Goal: Find specific page/section: Find specific page/section

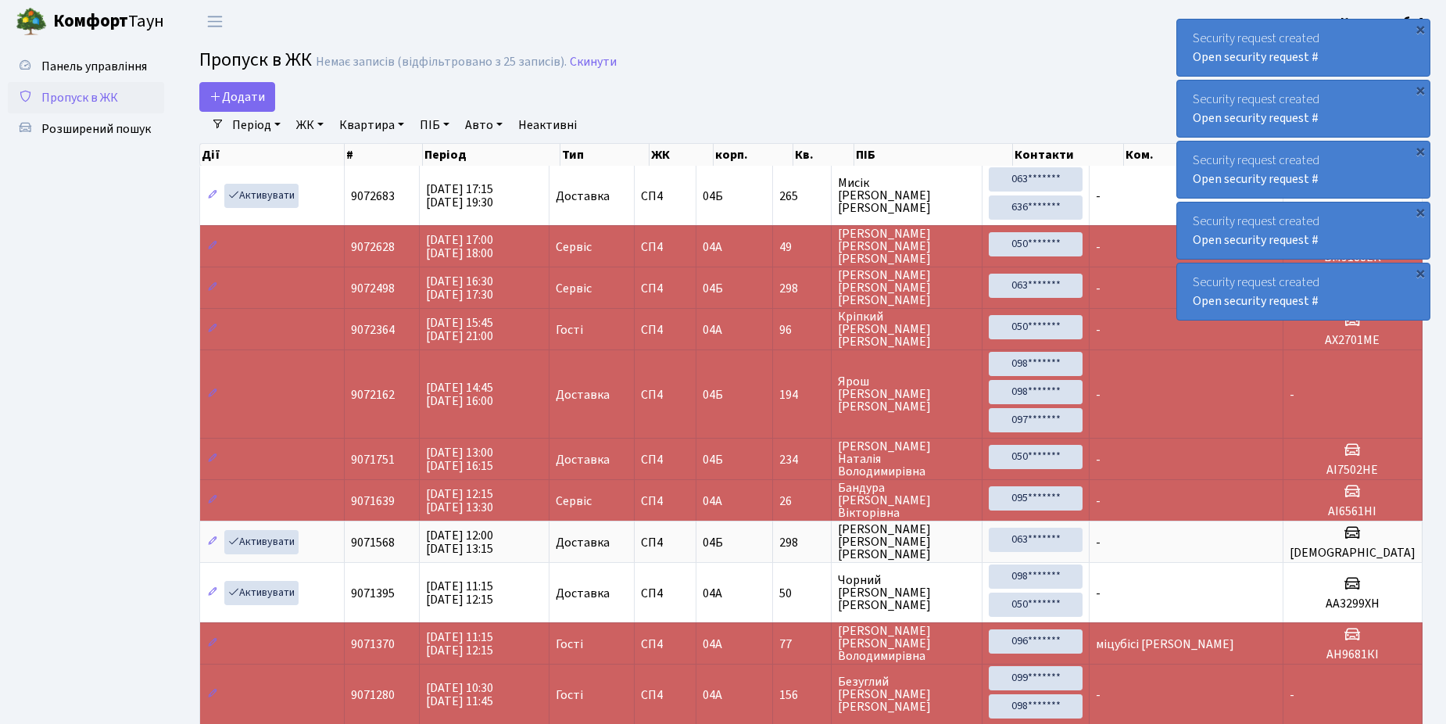
select select "25"
click at [79, 125] on span "Розширений пошук" at bounding box center [95, 128] width 109 height 17
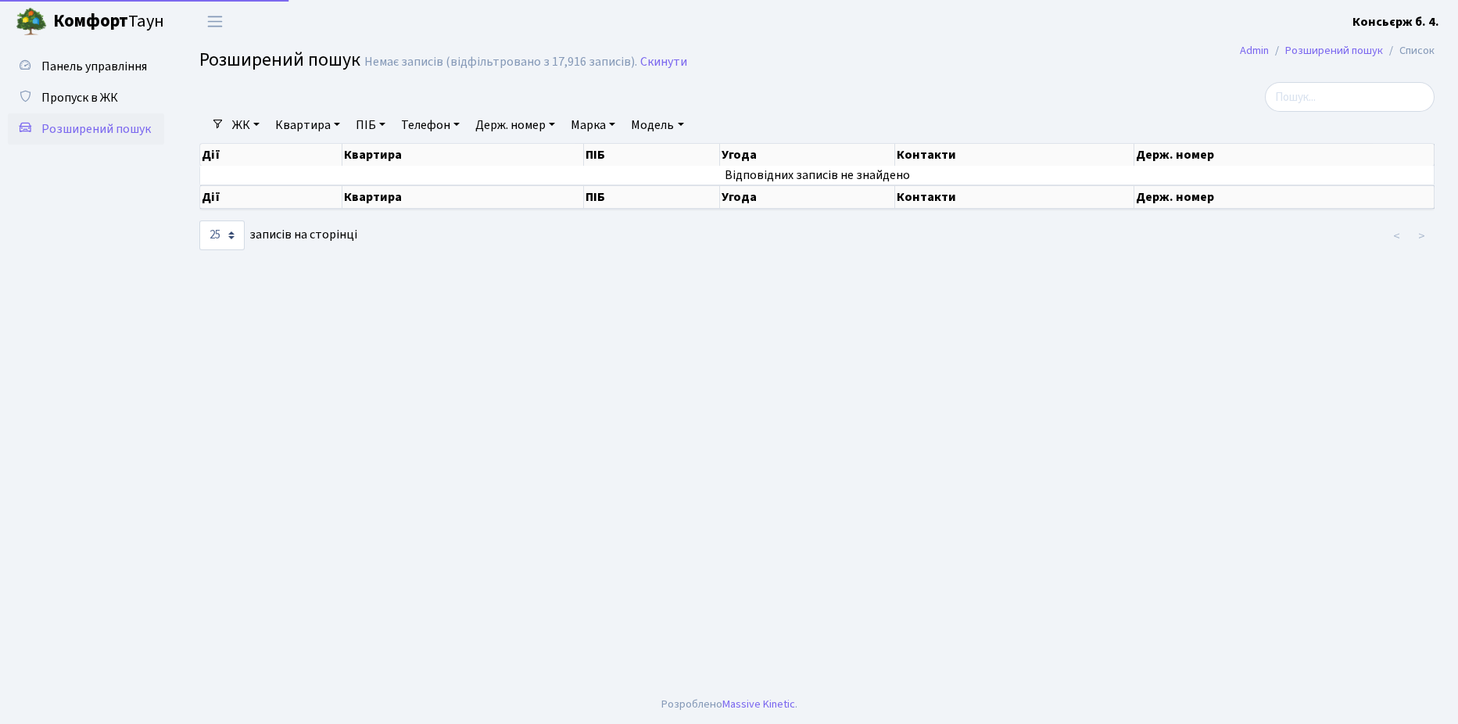
select select "25"
click at [84, 95] on span "Пропуск в ЖК" at bounding box center [79, 97] width 77 height 17
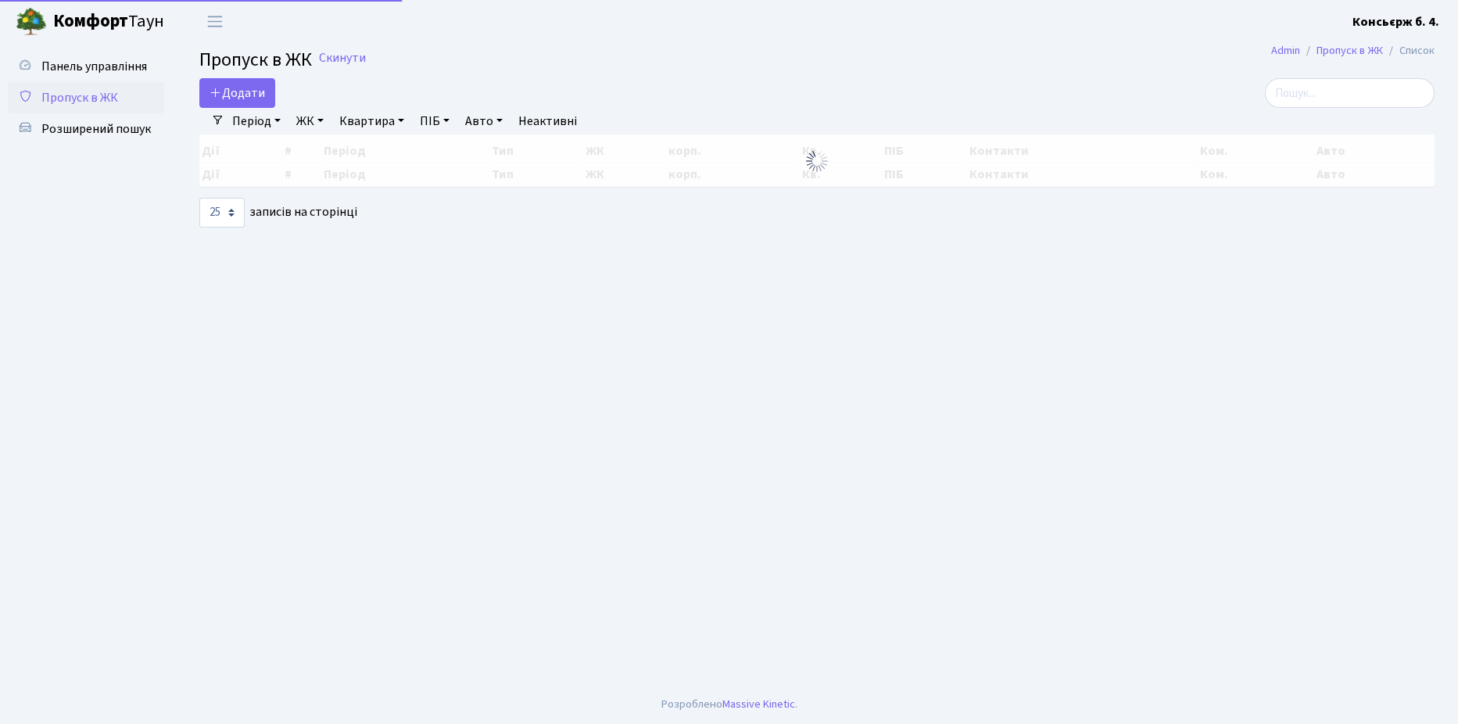
select select "25"
